Goal: Find specific page/section: Locate a particular part of the current website

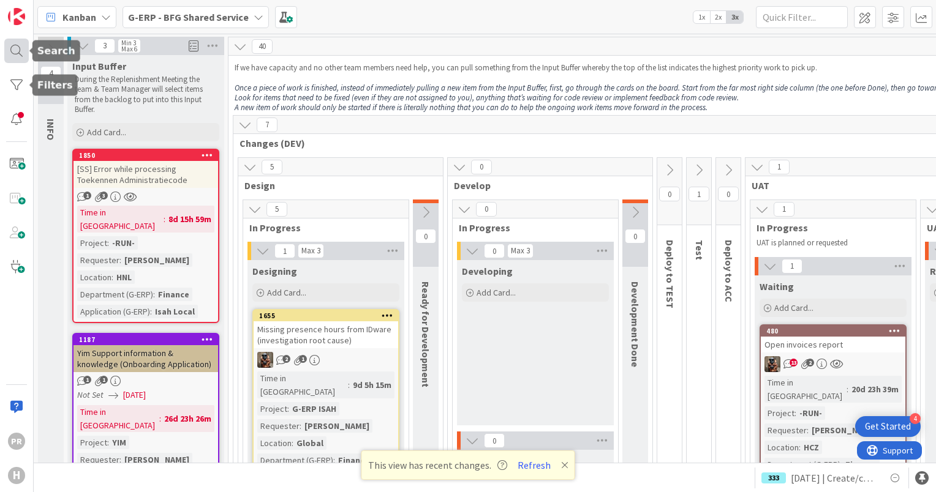
click at [17, 51] on div at bounding box center [16, 51] width 24 height 24
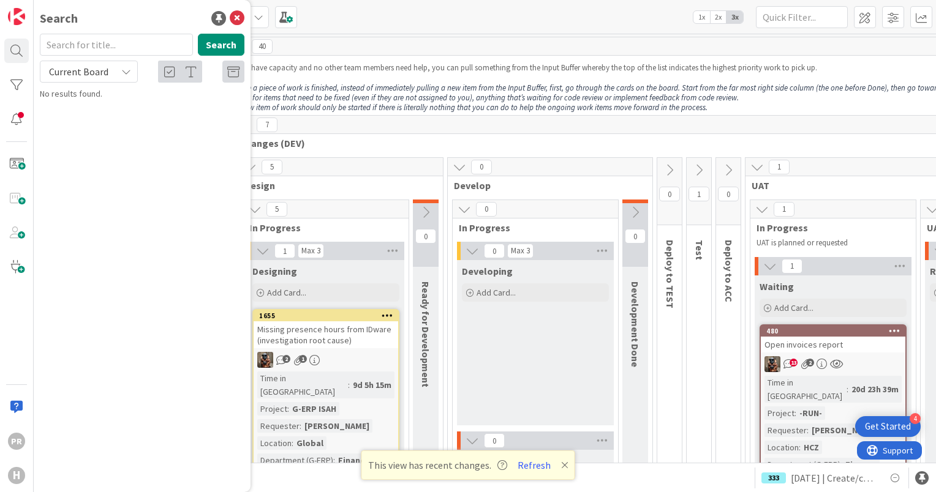
click at [112, 70] on div "Current Board" at bounding box center [89, 72] width 98 height 22
drag, startPoint x: 103, startPoint y: 126, endPoint x: 108, endPoint y: 103, distance: 23.2
click at [103, 126] on span "All Boards" at bounding box center [110, 122] width 127 height 18
click at [107, 40] on input "text" at bounding box center [116, 45] width 153 height 22
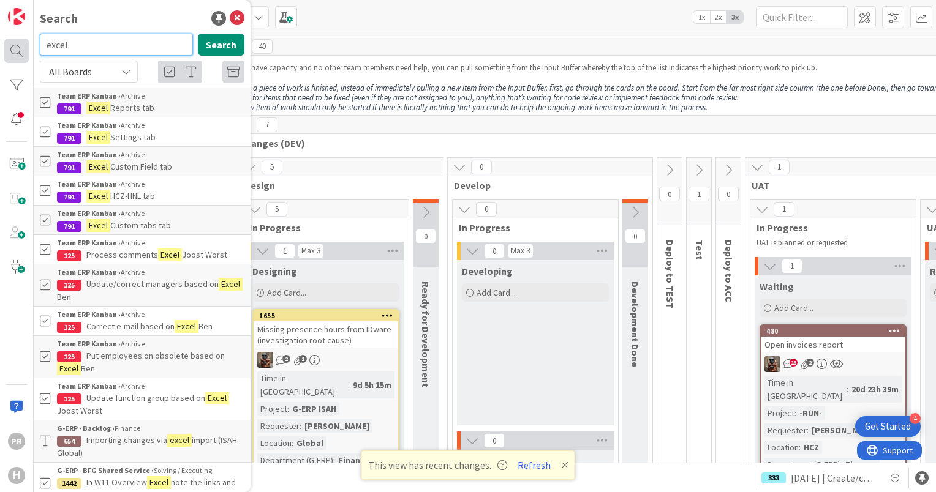
drag, startPoint x: 104, startPoint y: 46, endPoint x: 24, endPoint y: 44, distance: 80.2
click at [24, 44] on div "PR H Search excel Search All Boards Current Board All Boards Team ERP Kanban › …" at bounding box center [17, 246] width 34 height 492
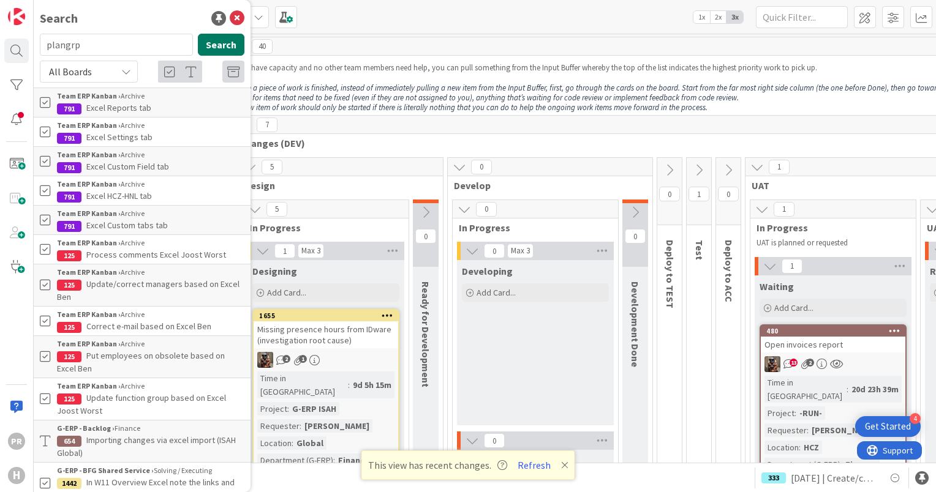
click at [219, 51] on button "Search" at bounding box center [221, 45] width 47 height 22
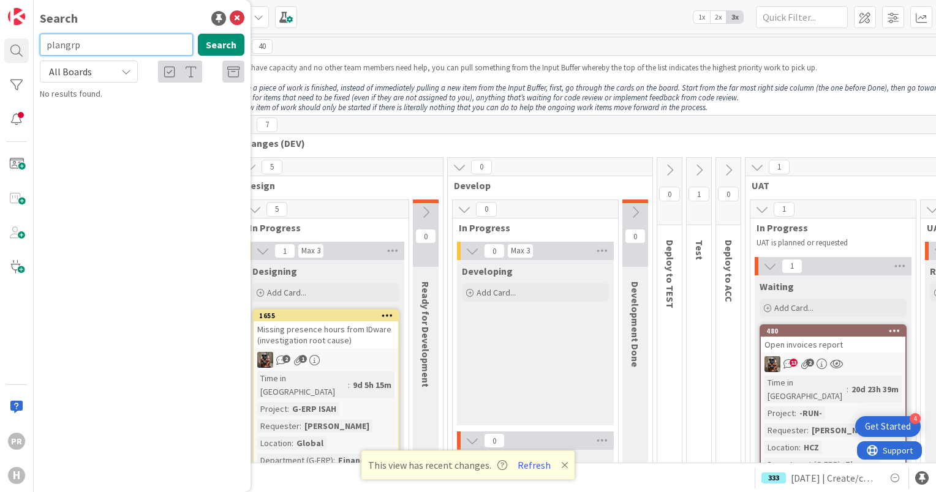
drag, startPoint x: 95, startPoint y: 49, endPoint x: 64, endPoint y: 50, distance: 31.2
click at [64, 50] on input "plangrp" at bounding box center [116, 45] width 153 height 22
click at [219, 45] on button "Search" at bounding box center [221, 45] width 47 height 22
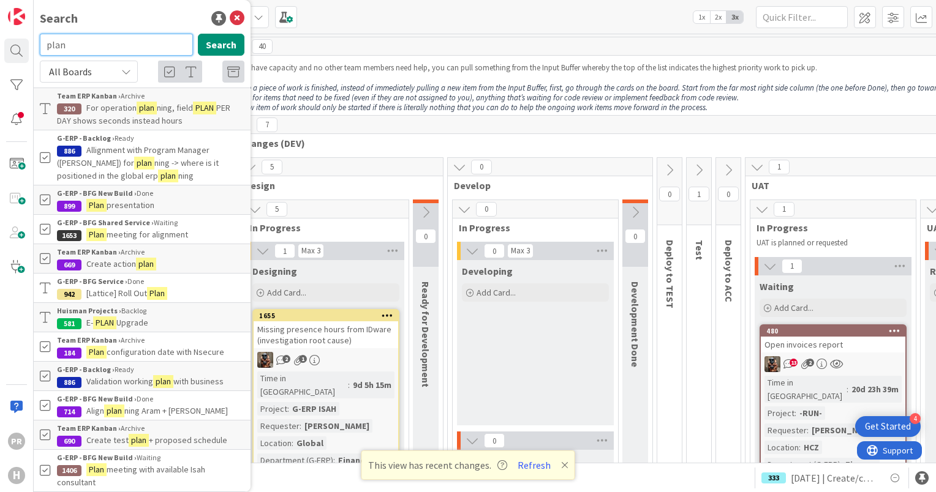
drag, startPoint x: 73, startPoint y: 47, endPoint x: 48, endPoint y: 44, distance: 25.2
click at [48, 44] on input "plan" at bounding box center [116, 45] width 153 height 22
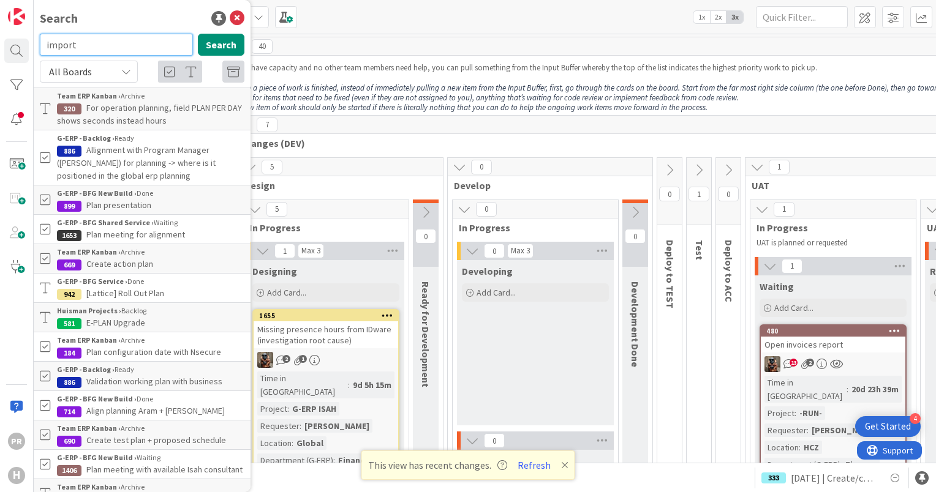
type input "import"
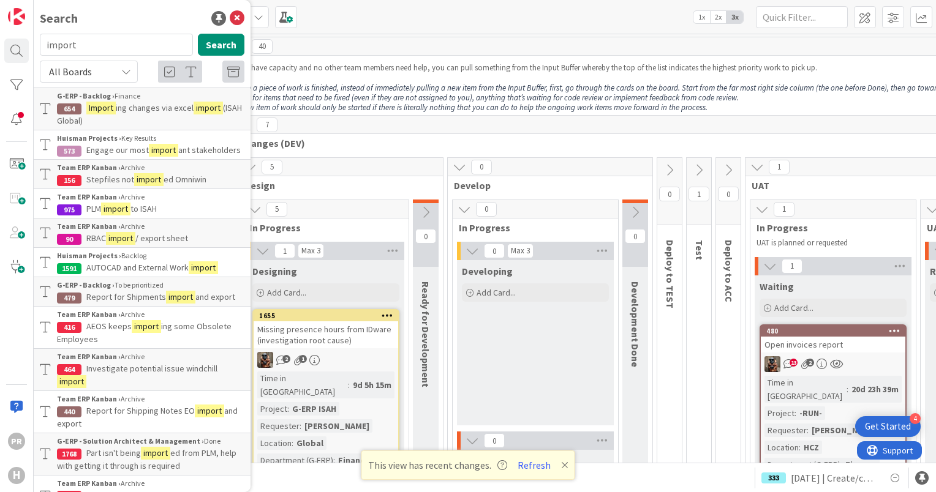
click at [157, 110] on span "ing changes via excel" at bounding box center [155, 107] width 78 height 11
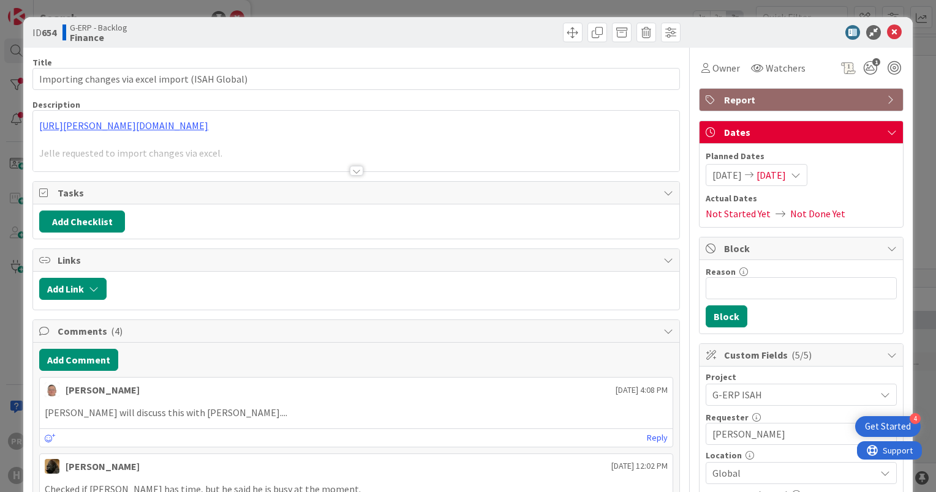
click at [357, 169] on div at bounding box center [356, 171] width 13 height 10
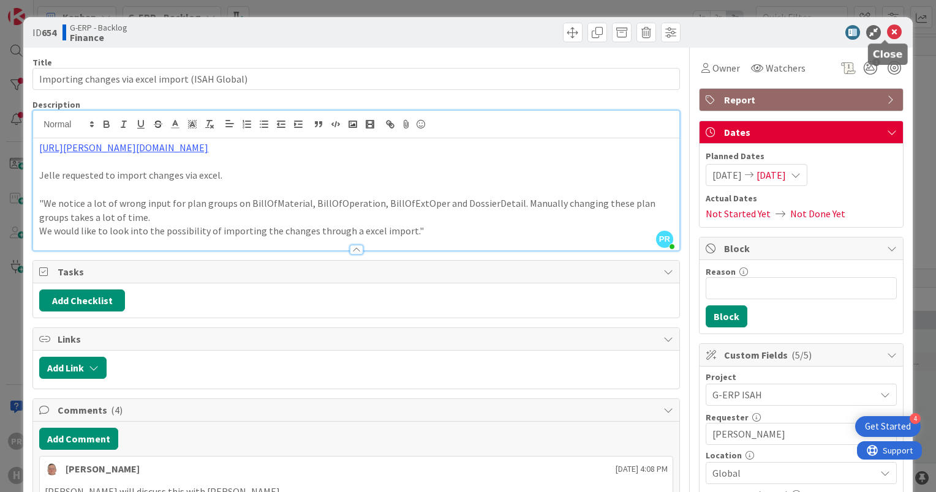
click at [887, 29] on icon at bounding box center [894, 32] width 15 height 15
